Goal: Use online tool/utility: Utilize a website feature to perform a specific function

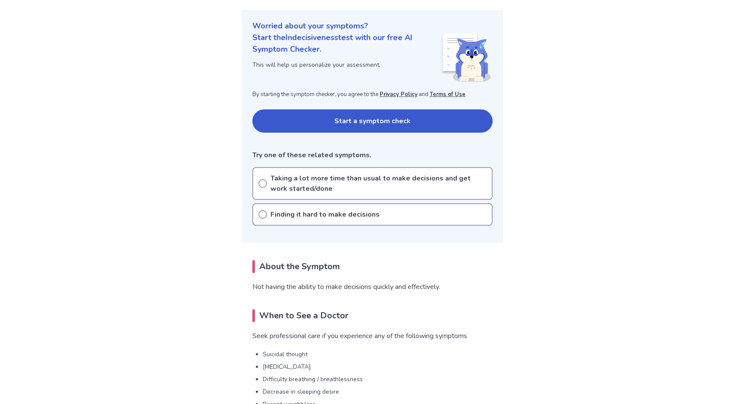
scroll to position [91, 0]
click at [266, 182] on icon at bounding box center [262, 183] width 9 height 9
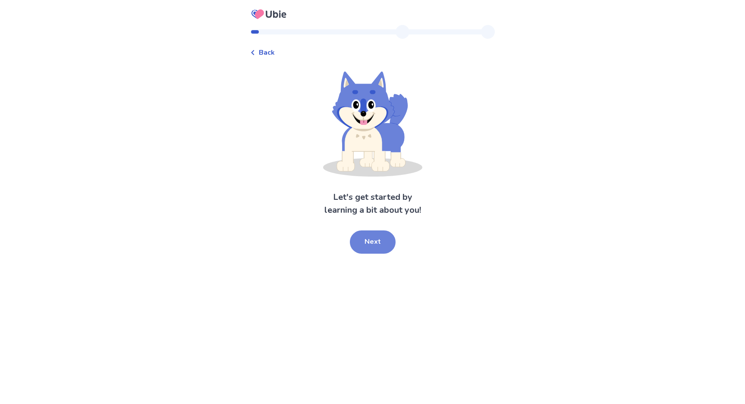
click at [373, 244] on button "Next" at bounding box center [373, 242] width 46 height 23
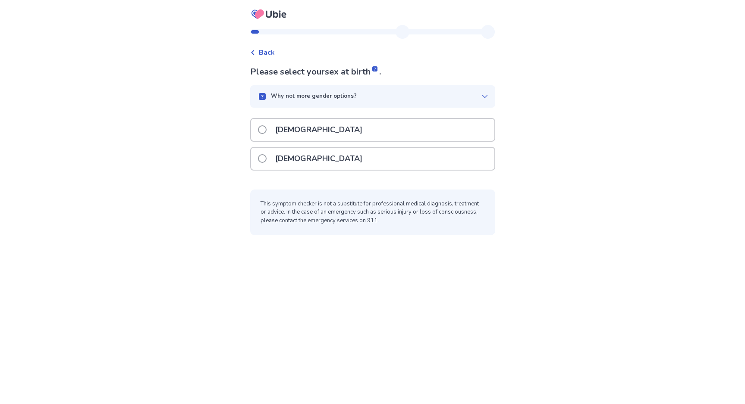
click at [351, 162] on div "[DEMOGRAPHIC_DATA]" at bounding box center [372, 159] width 243 height 22
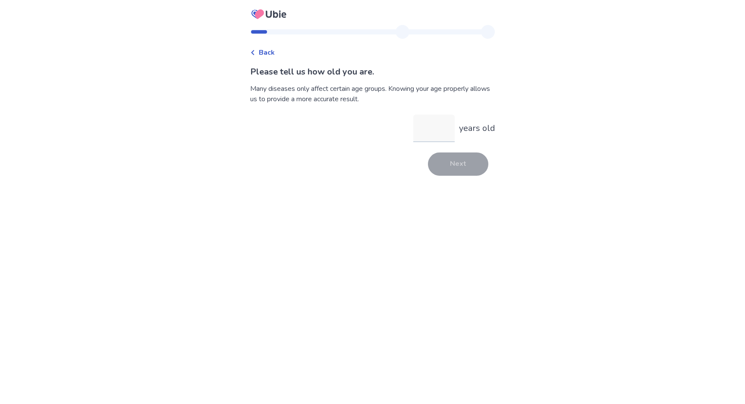
click at [424, 133] on input "years old" at bounding box center [433, 129] width 41 height 28
type input "**"
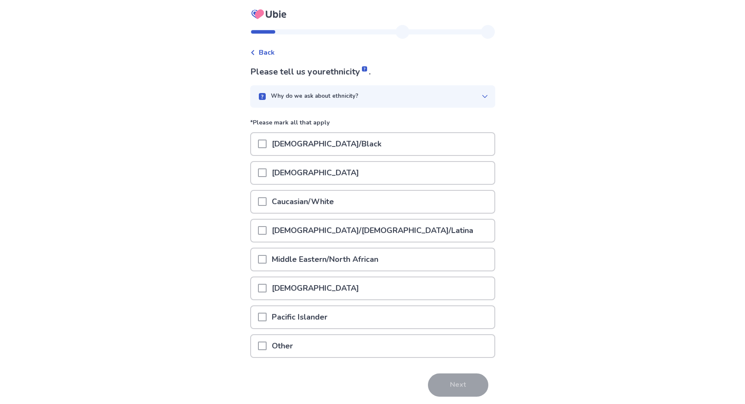
click at [394, 149] on div "[DEMOGRAPHIC_DATA]/Black" at bounding box center [372, 144] width 243 height 22
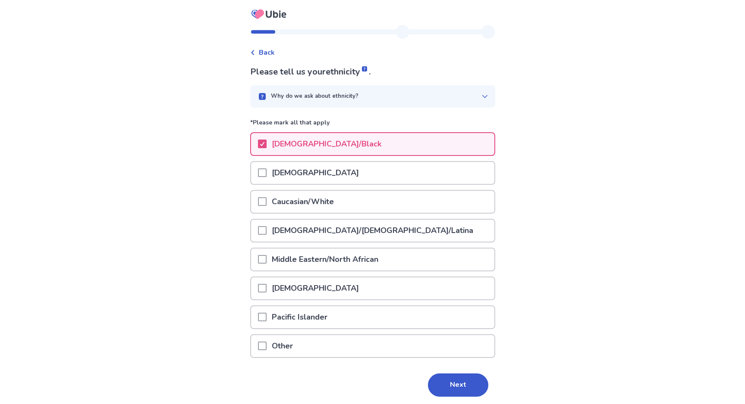
click at [364, 207] on div "Caucasian/White" at bounding box center [372, 202] width 243 height 22
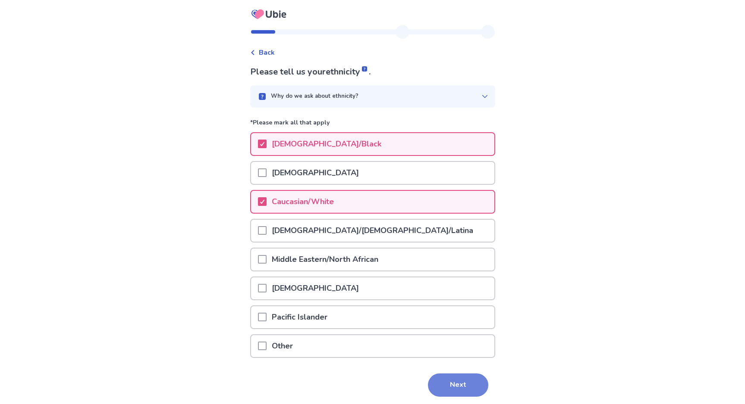
click at [451, 380] on button "Next" at bounding box center [458, 385] width 60 height 23
